Goal: Use online tool/utility: Use online tool/utility

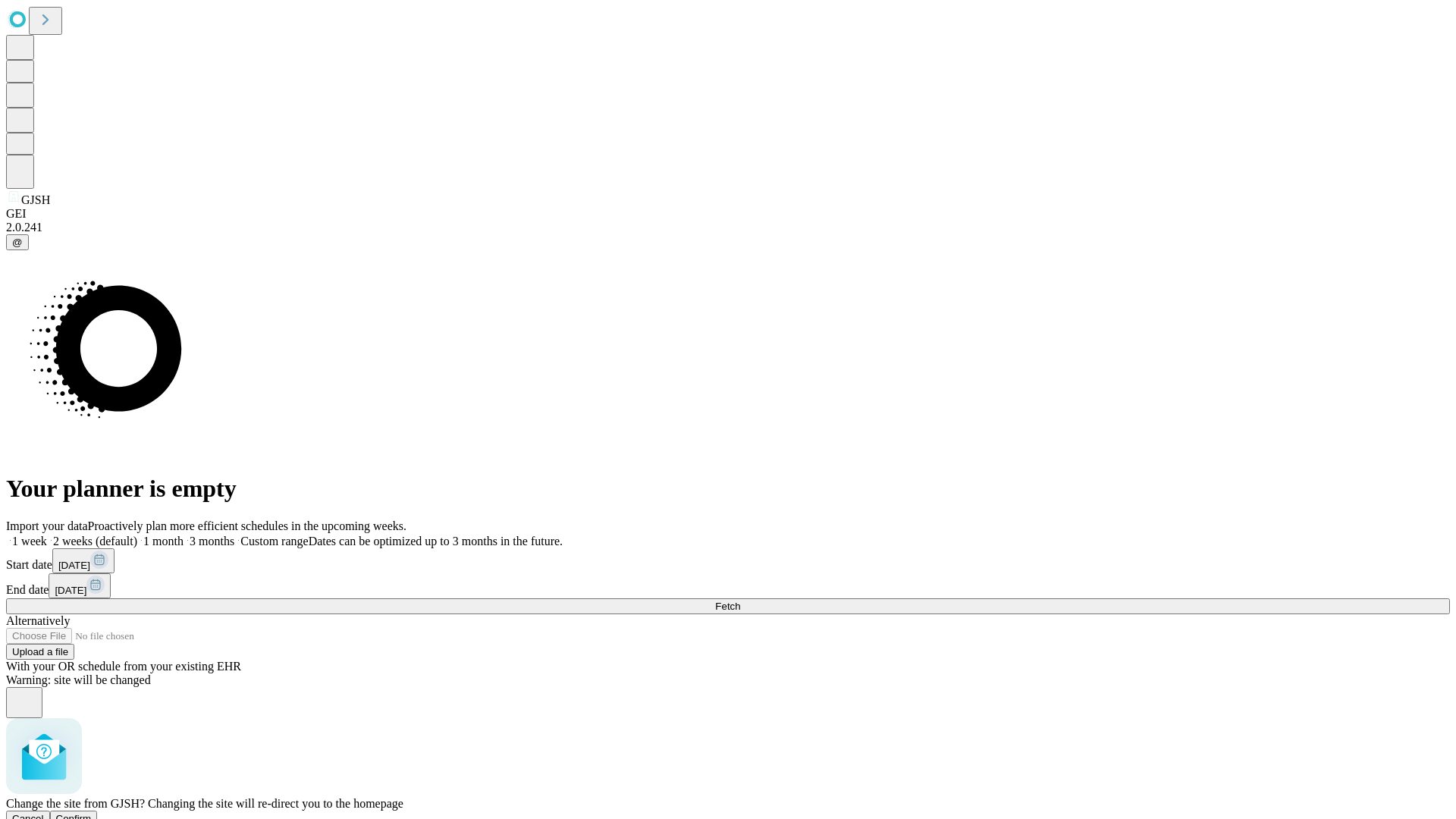
click at [91, 812] on span "Confirm" at bounding box center [74, 818] width 36 height 11
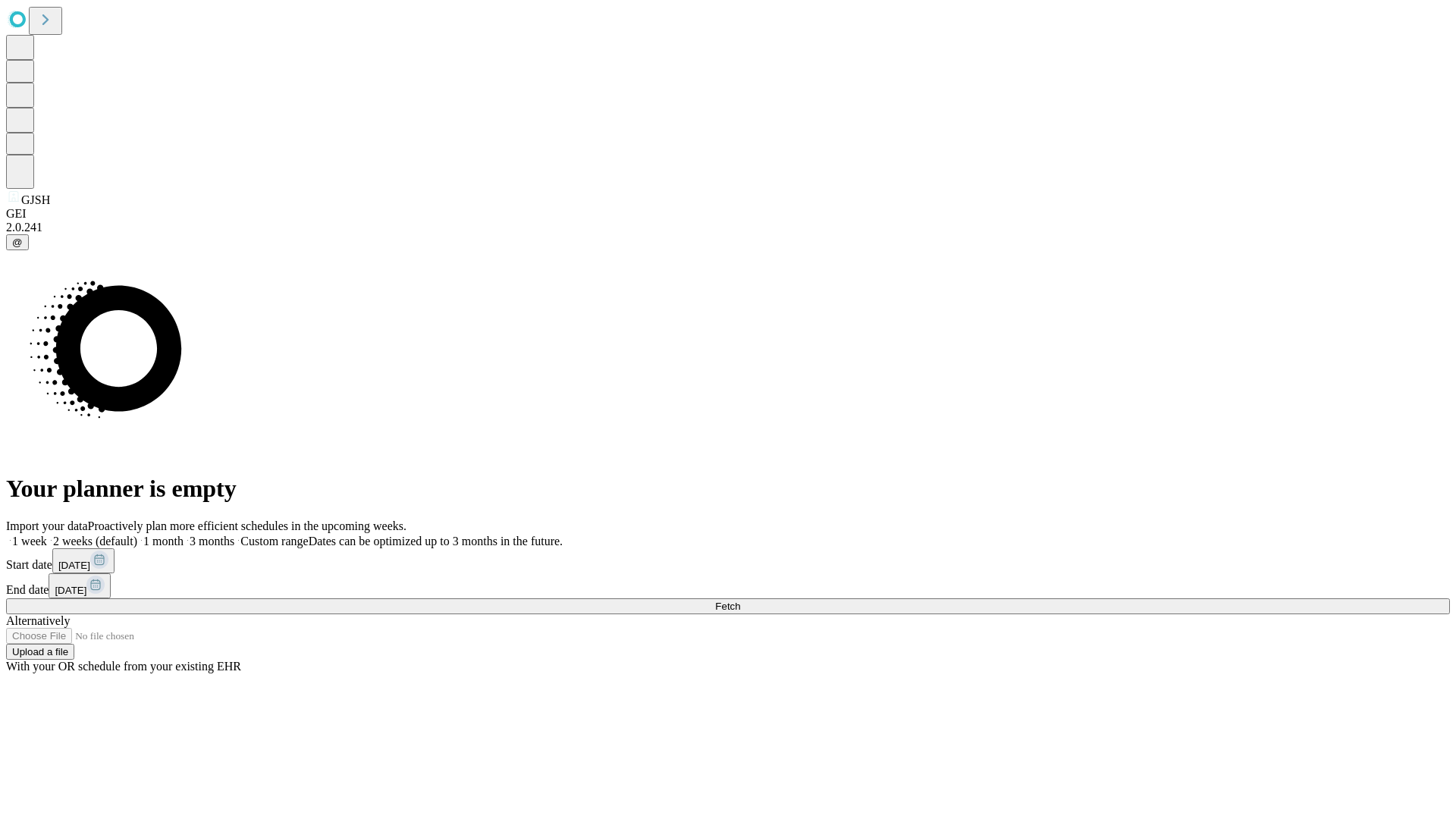
click at [137, 535] on label "2 weeks (default)" at bounding box center [92, 541] width 90 height 13
click at [740, 600] on span "Fetch" at bounding box center [728, 606] width 25 height 11
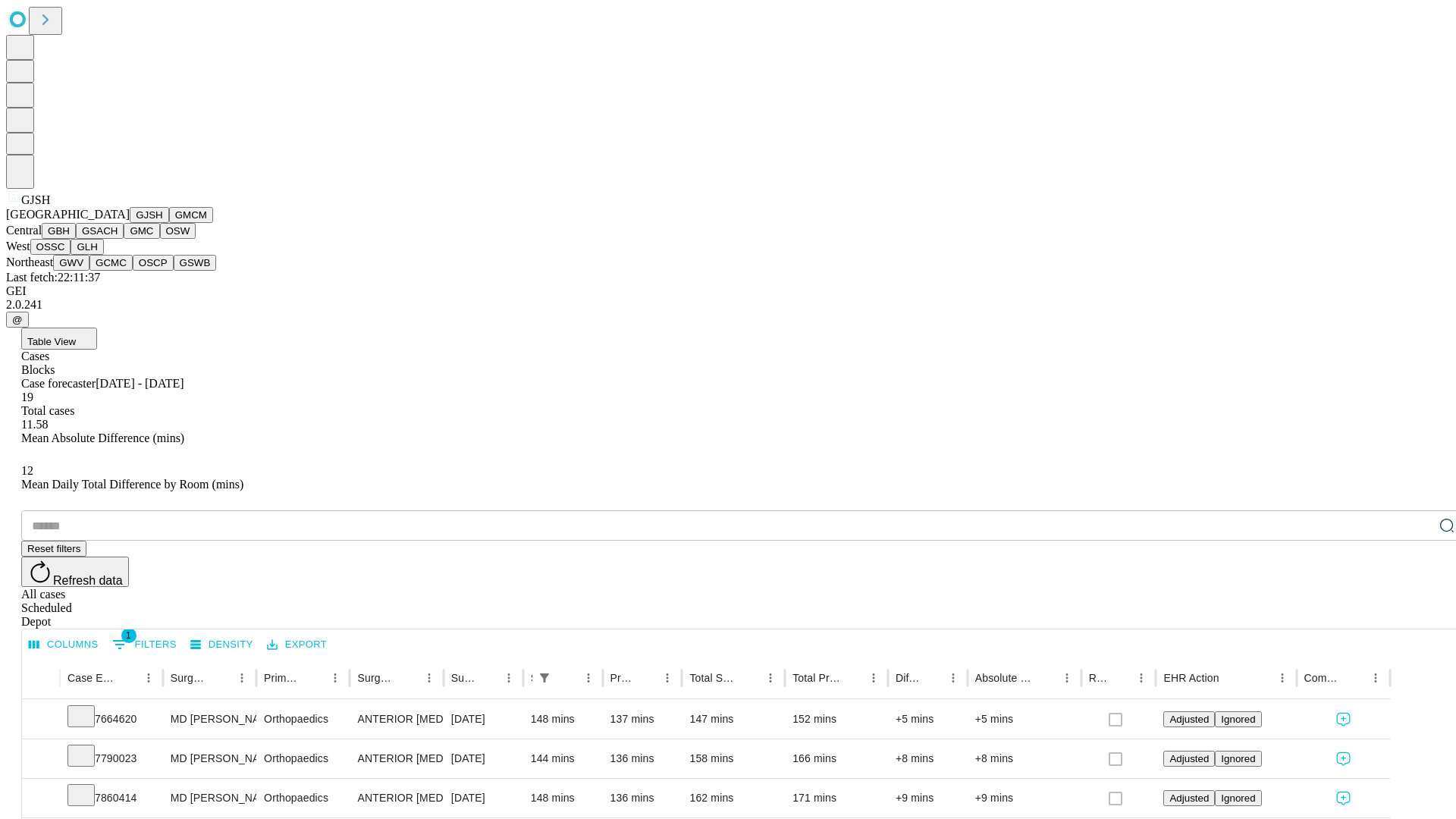
click at [169, 223] on button "GMCM" at bounding box center [191, 214] width 44 height 16
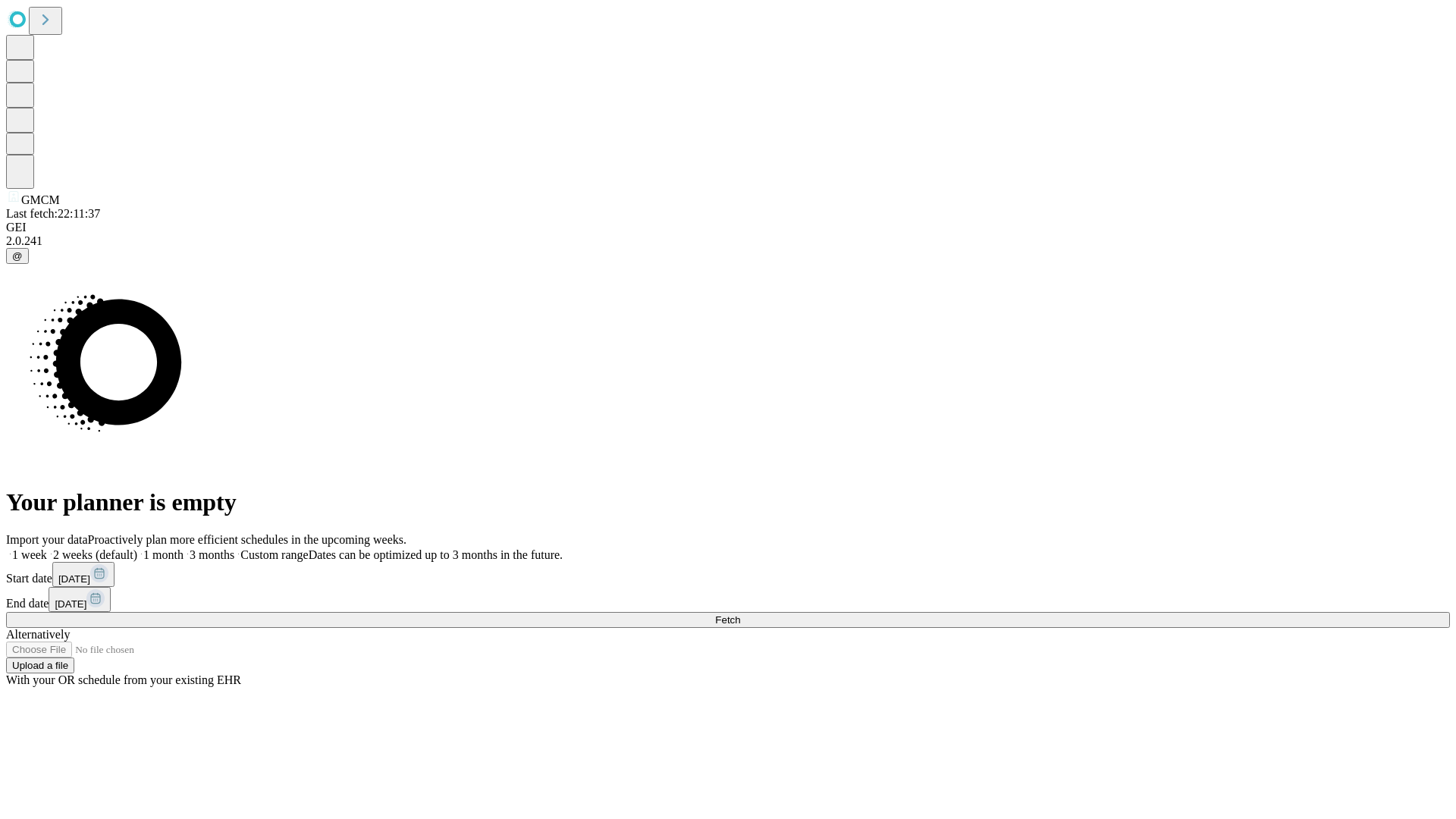
click at [137, 548] on label "2 weeks (default)" at bounding box center [92, 554] width 90 height 13
click at [740, 614] on span "Fetch" at bounding box center [728, 620] width 25 height 11
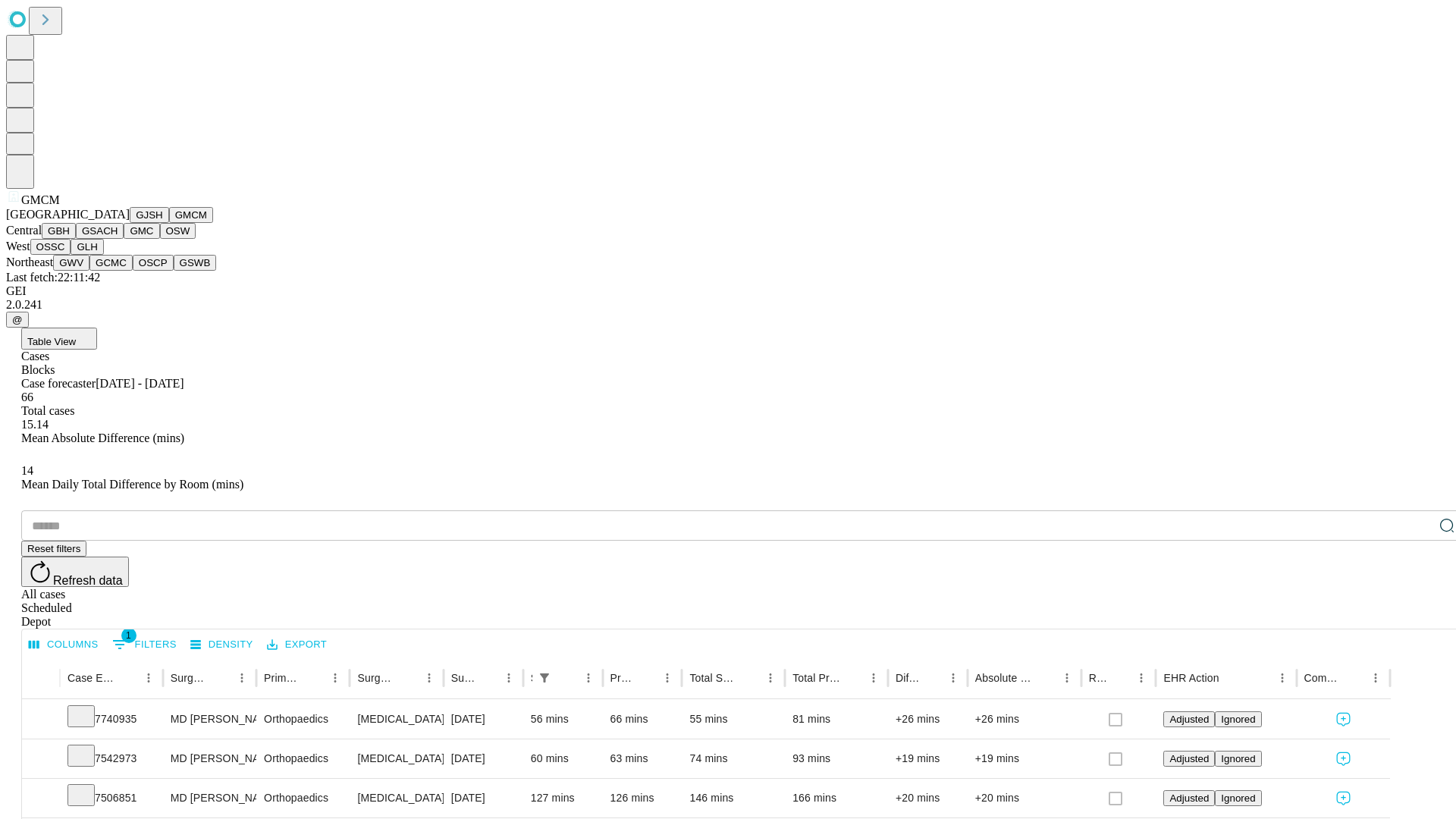
click at [76, 238] on button "GBH" at bounding box center [59, 230] width 34 height 16
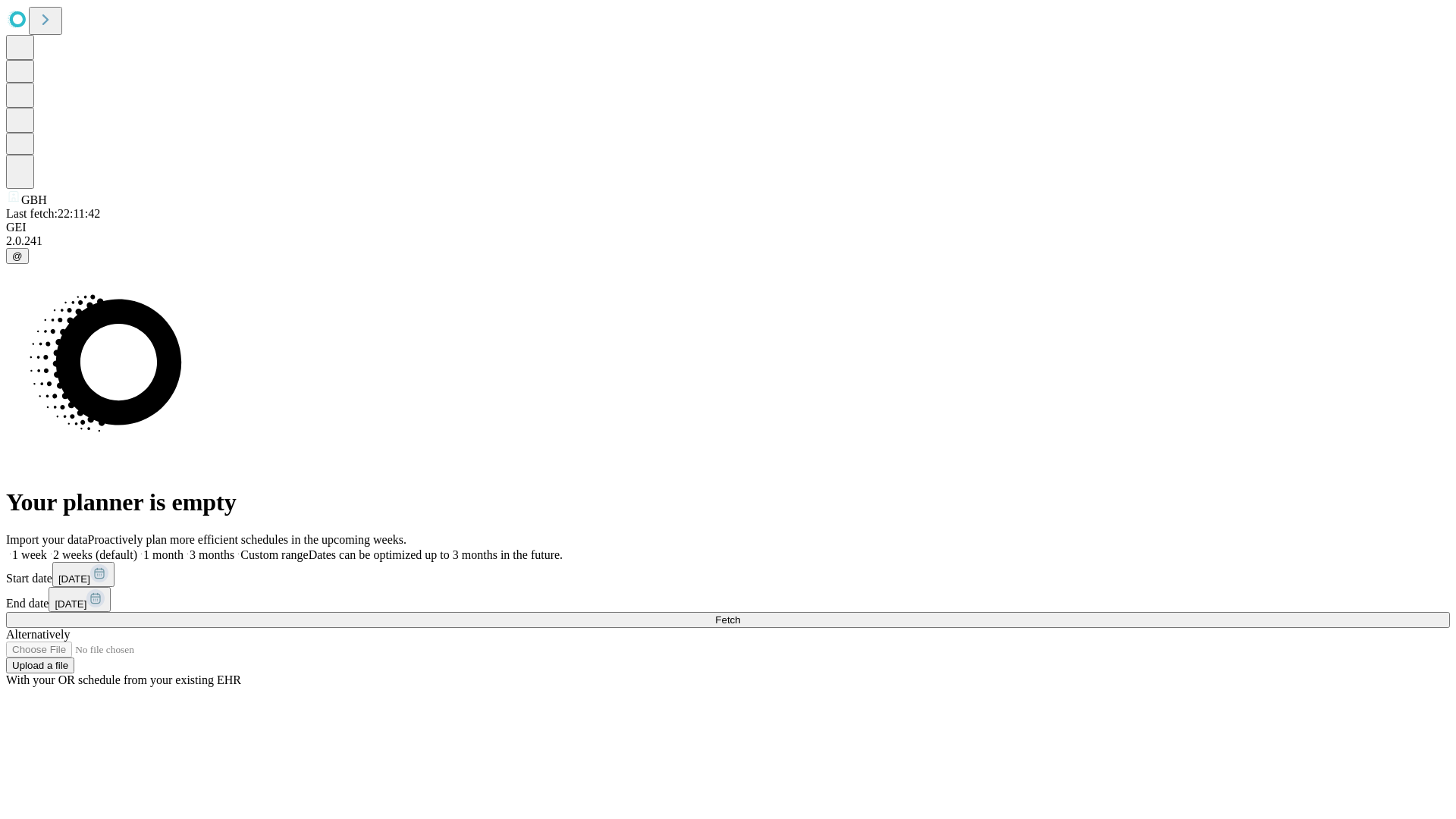
click at [137, 548] on label "2 weeks (default)" at bounding box center [92, 554] width 90 height 13
click at [740, 614] on span "Fetch" at bounding box center [728, 620] width 25 height 11
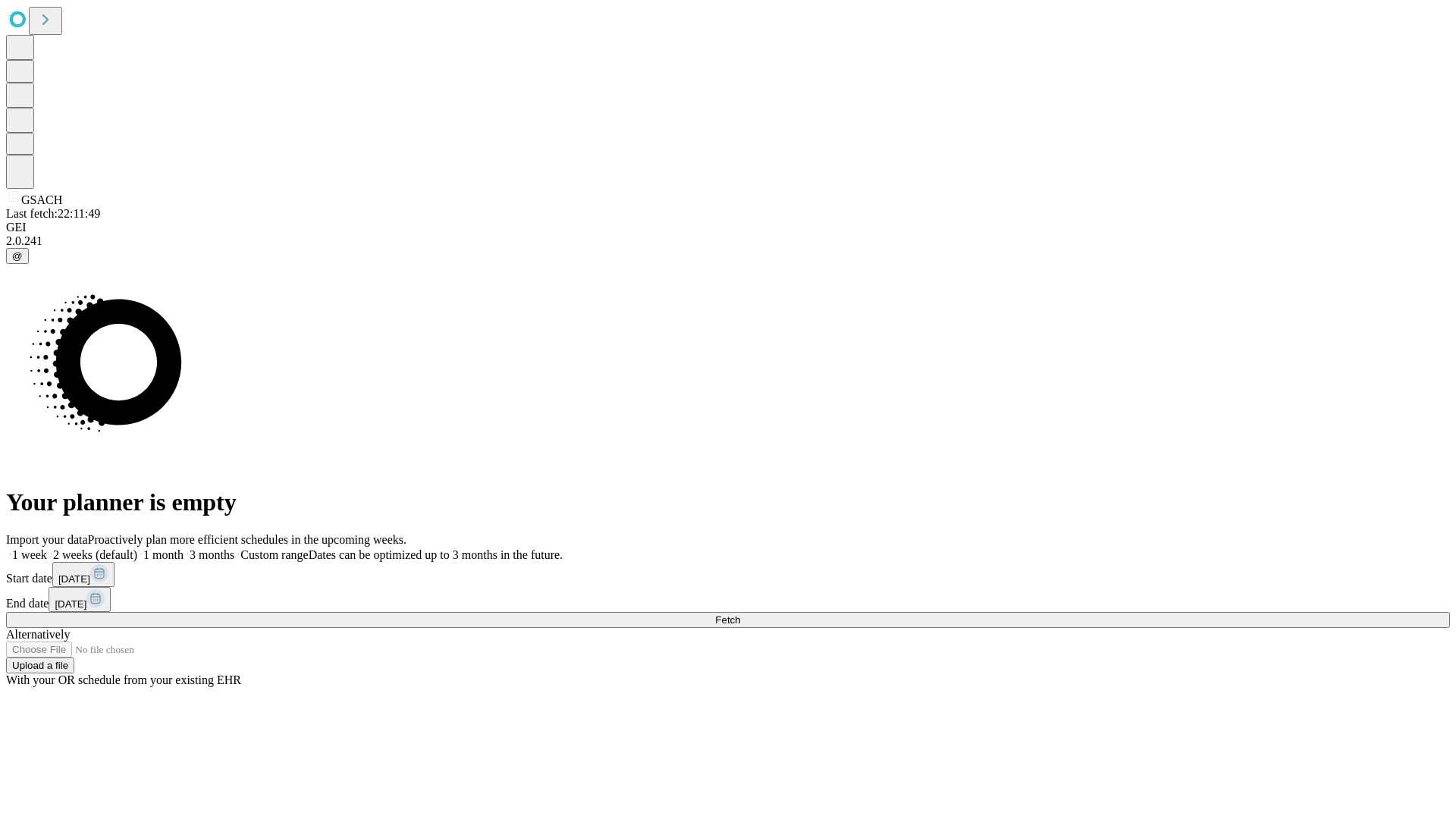
click at [137, 548] on label "2 weeks (default)" at bounding box center [92, 554] width 90 height 13
click at [740, 614] on span "Fetch" at bounding box center [728, 620] width 25 height 11
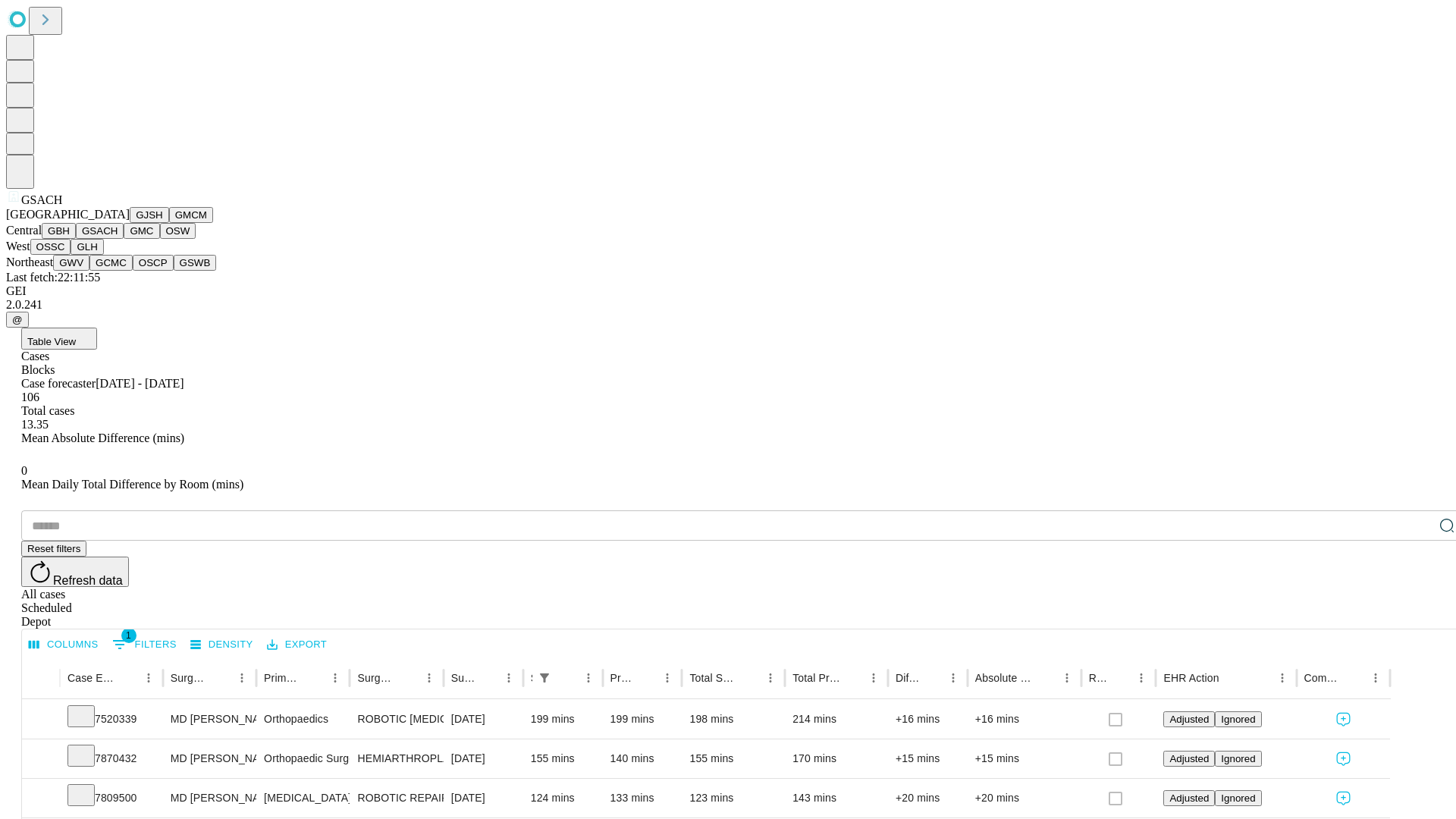
click at [123, 238] on button "GMC" at bounding box center [141, 230] width 36 height 16
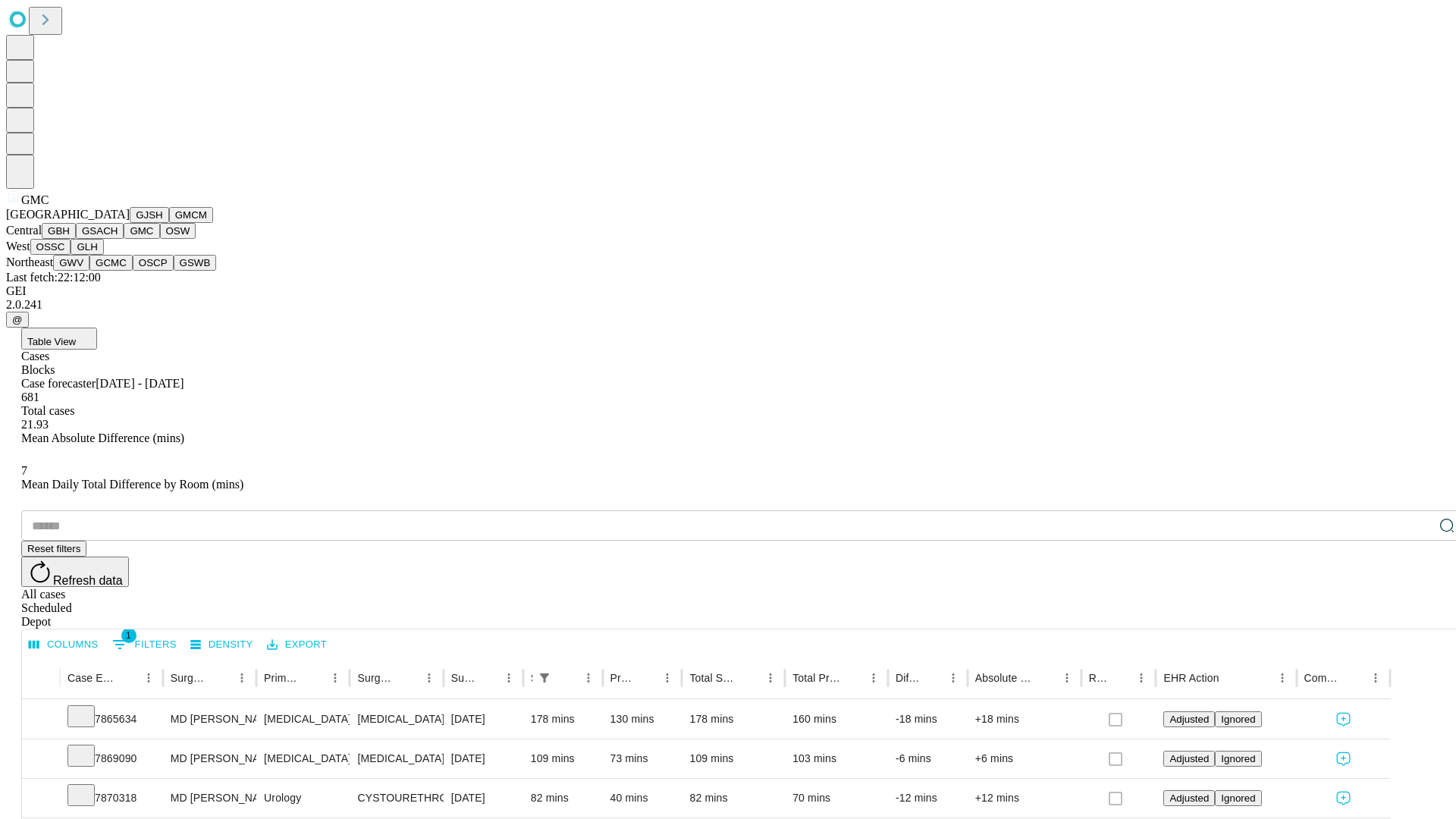
click at [160, 238] on button "OSW" at bounding box center [178, 230] width 37 height 16
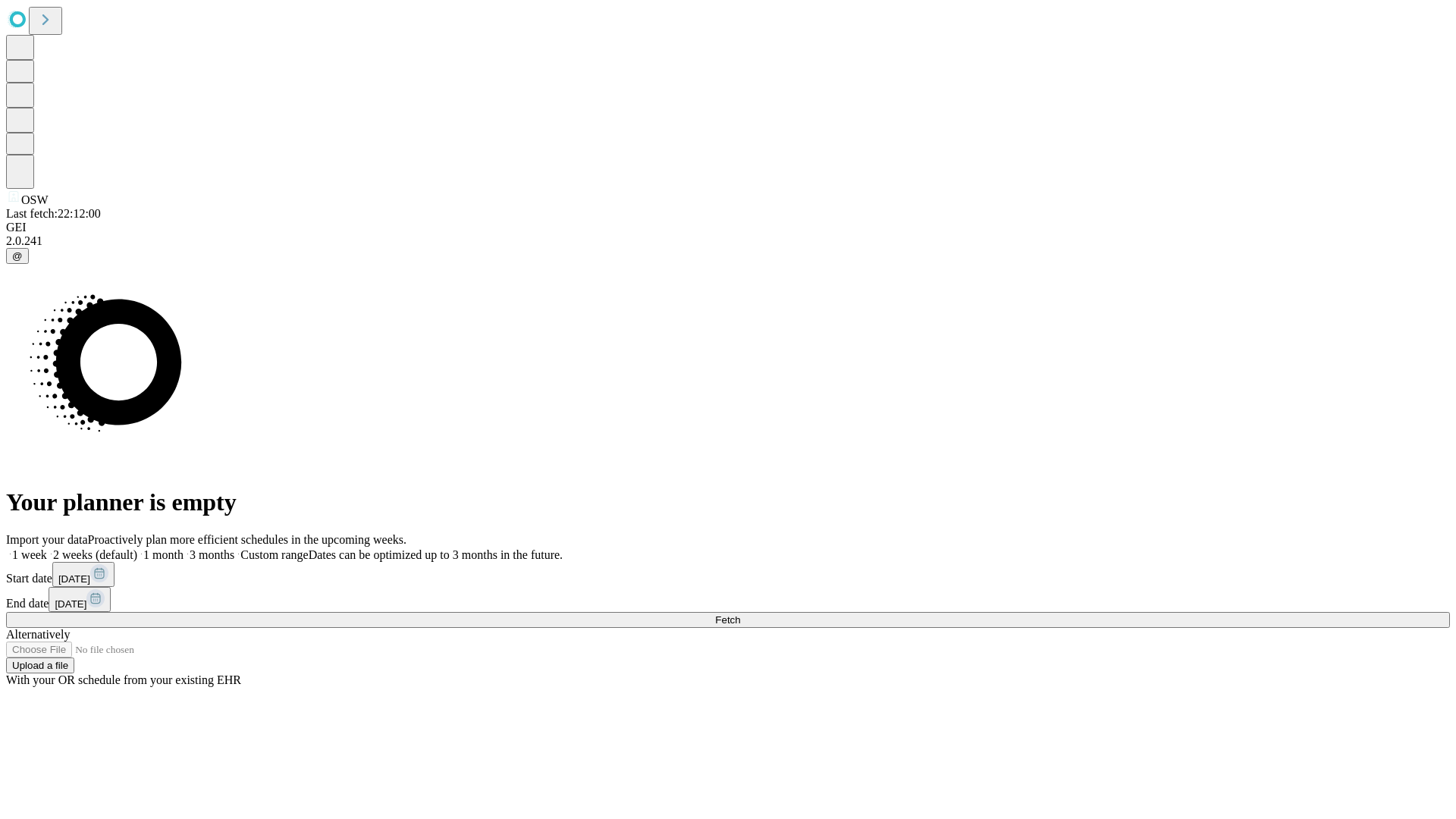
click at [137, 548] on label "2 weeks (default)" at bounding box center [92, 554] width 90 height 13
click at [740, 614] on span "Fetch" at bounding box center [728, 620] width 25 height 11
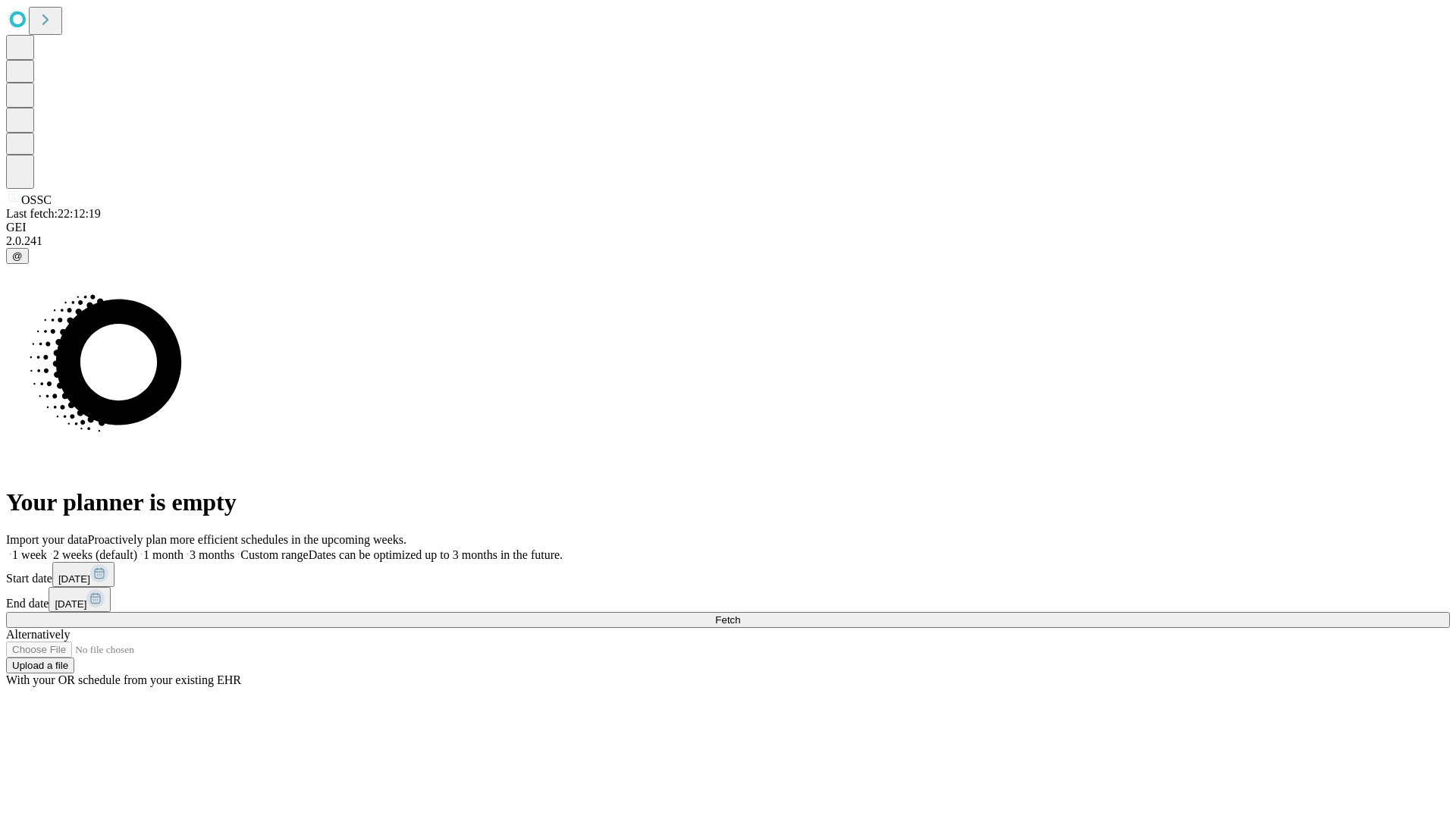
click at [740, 614] on span "Fetch" at bounding box center [728, 620] width 25 height 11
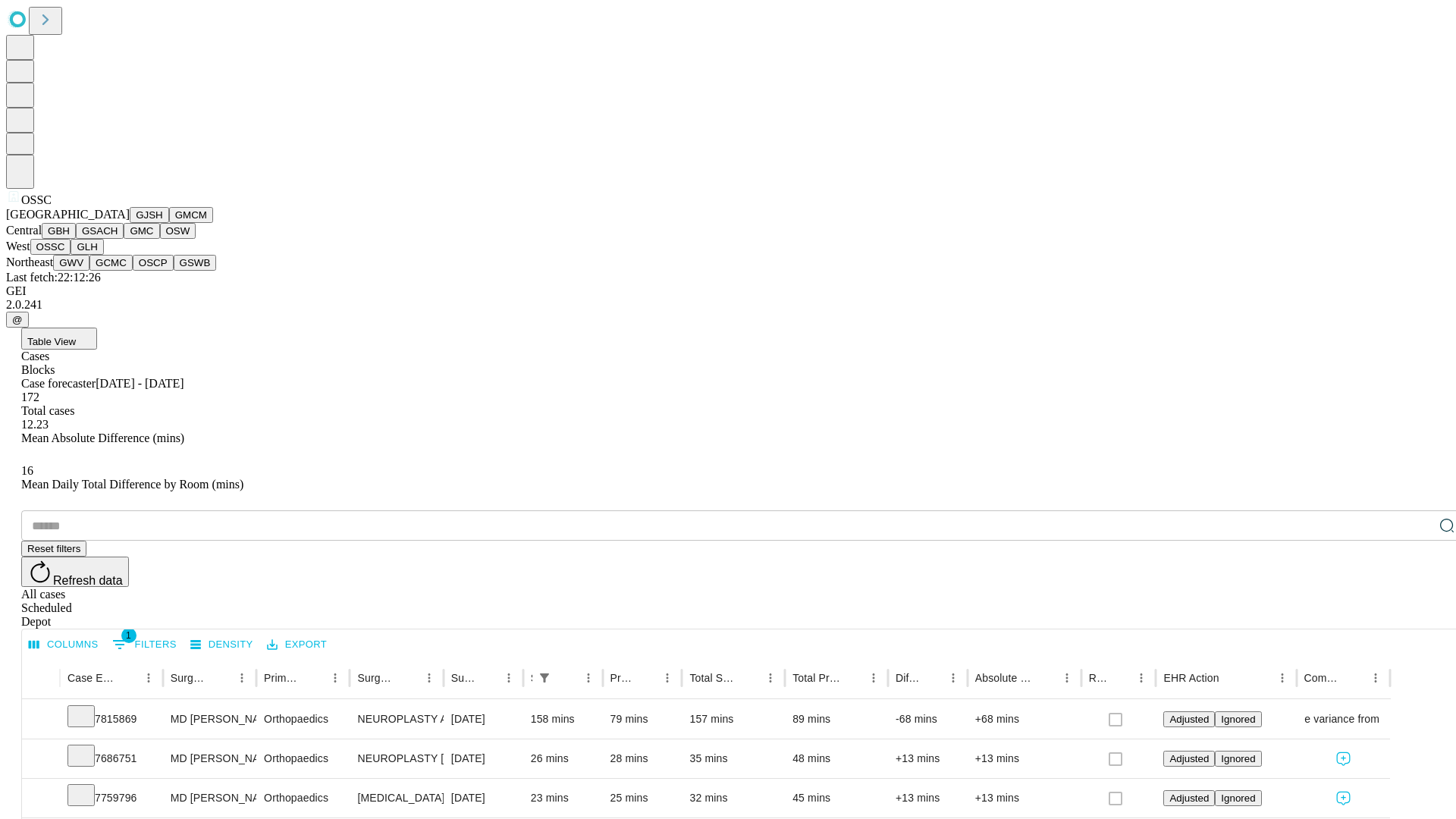
click at [103, 255] on button "GLH" at bounding box center [87, 246] width 33 height 16
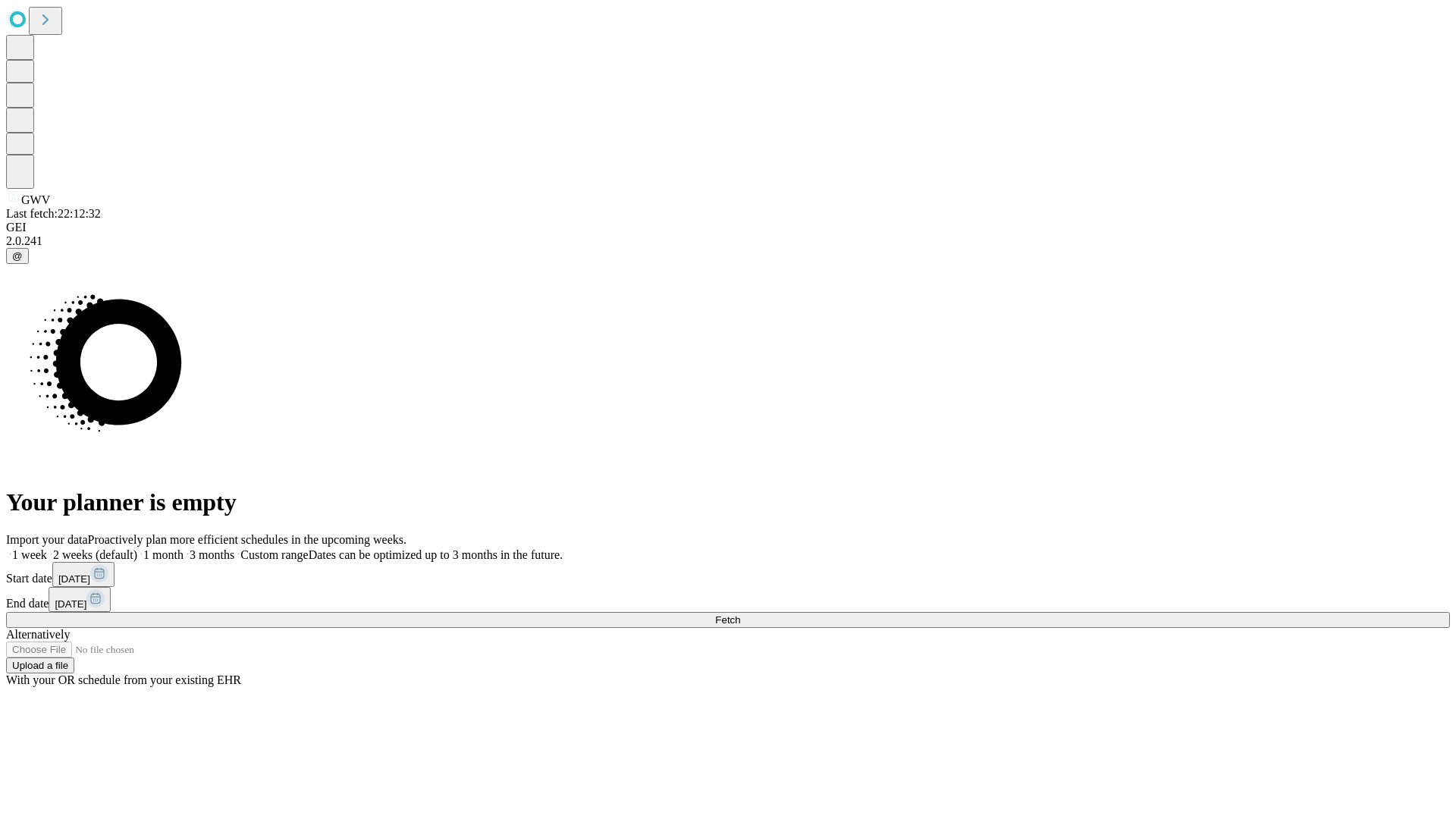
click at [137, 548] on label "2 weeks (default)" at bounding box center [92, 554] width 90 height 13
click at [740, 614] on span "Fetch" at bounding box center [728, 620] width 25 height 11
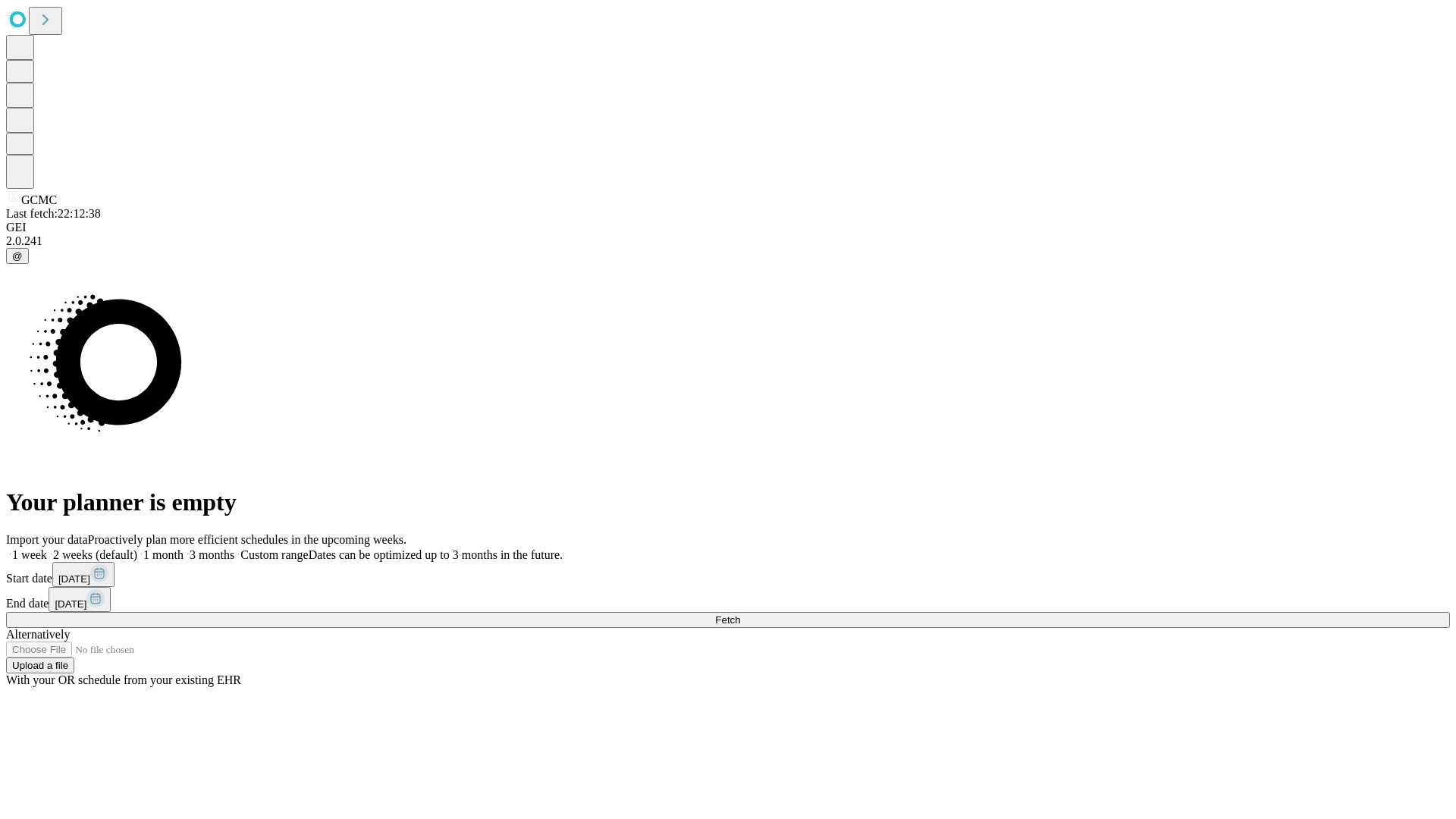
click at [137, 548] on label "2 weeks (default)" at bounding box center [92, 554] width 90 height 13
click at [740, 614] on span "Fetch" at bounding box center [728, 620] width 25 height 11
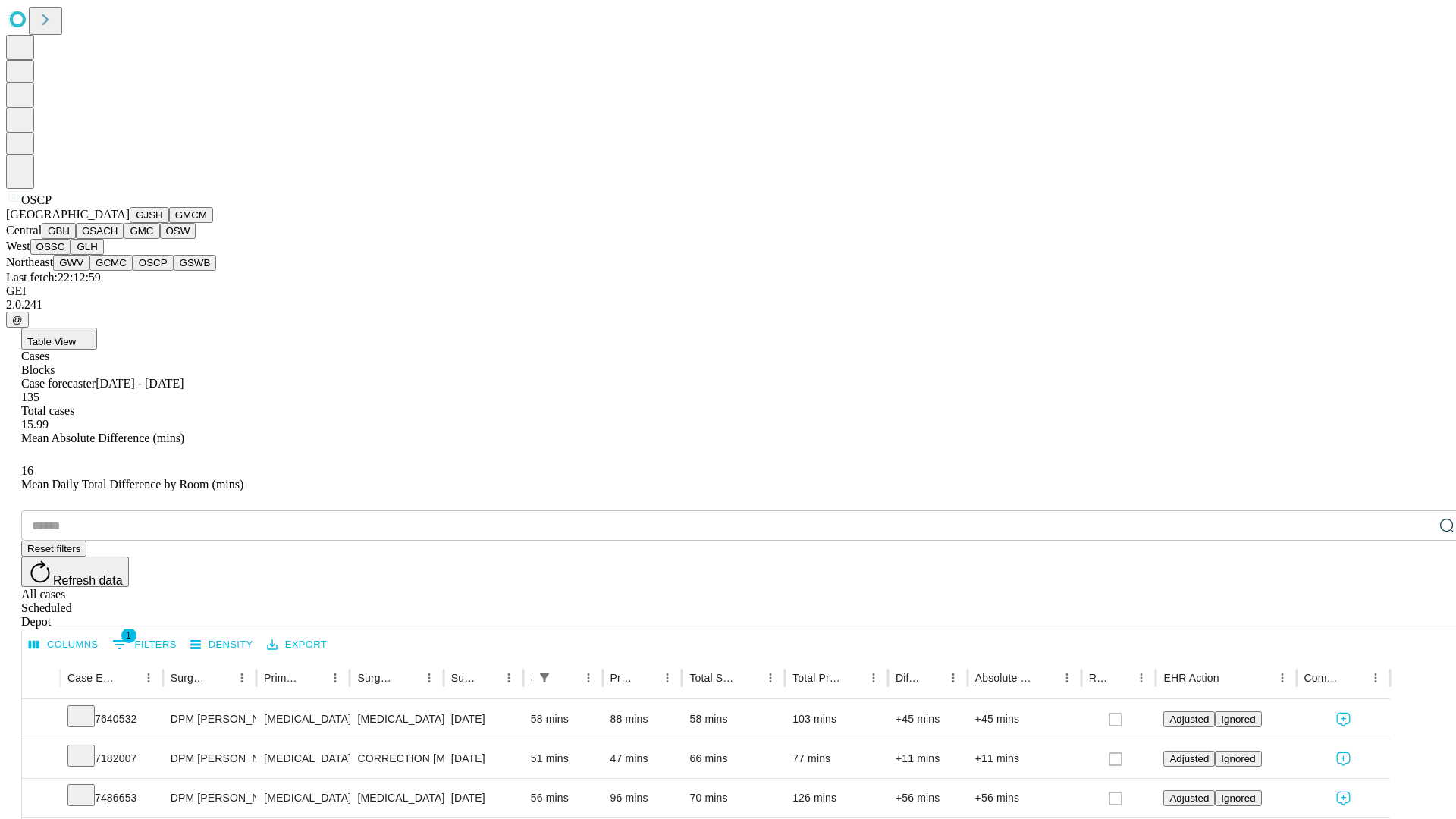
click at [174, 270] on button "GSWB" at bounding box center [195, 262] width 43 height 16
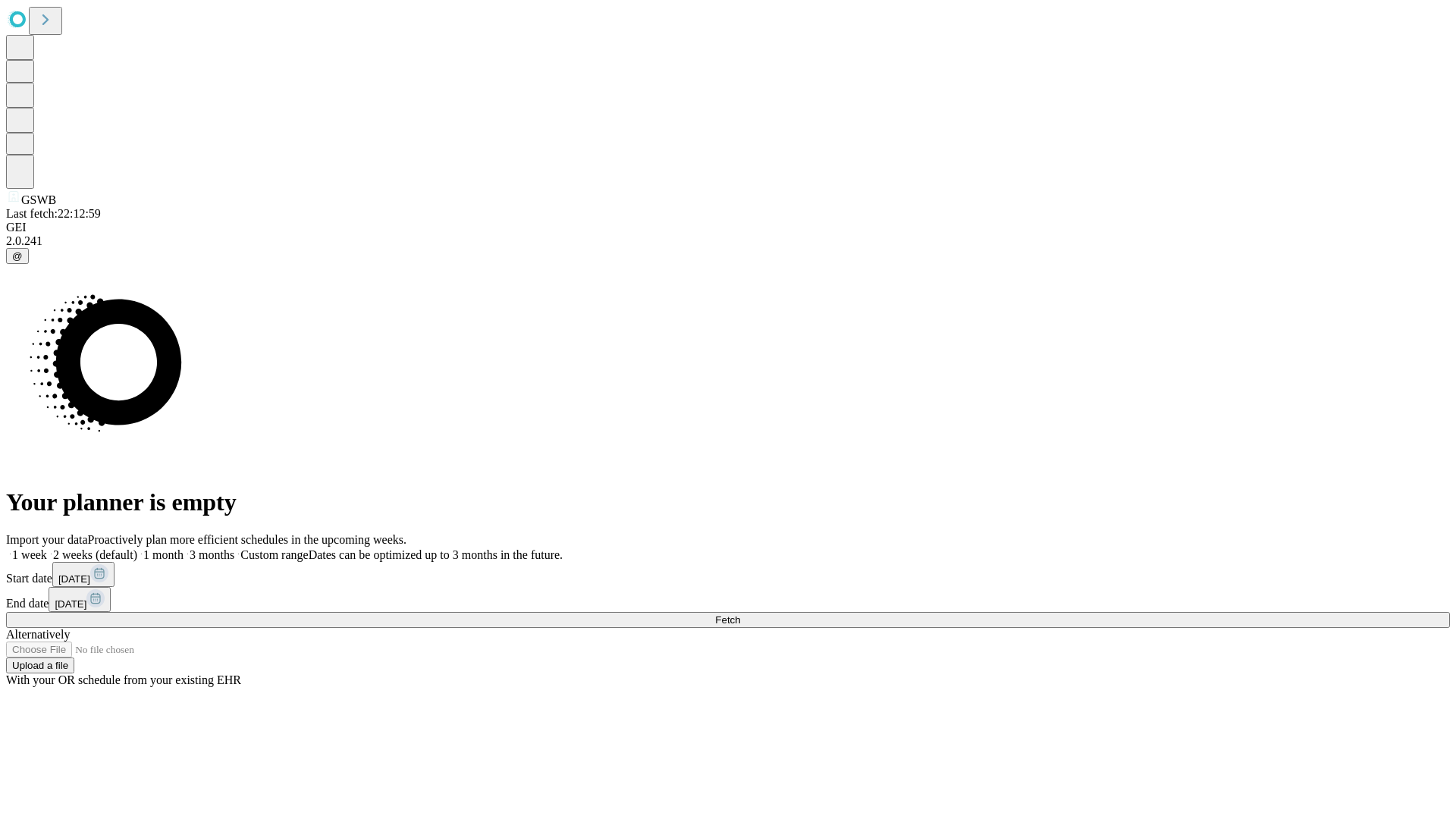
click at [137, 548] on label "2 weeks (default)" at bounding box center [92, 554] width 90 height 13
click at [740, 614] on span "Fetch" at bounding box center [728, 620] width 25 height 11
